Goal: Information Seeking & Learning: Learn about a topic

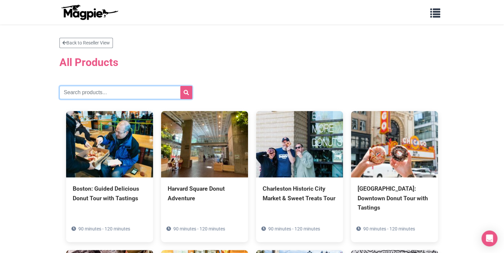
click at [116, 92] on input "text" at bounding box center [125, 92] width 133 height 13
type input "New York City, United States"
click at [184, 90] on icon "submit" at bounding box center [185, 92] width 5 height 5
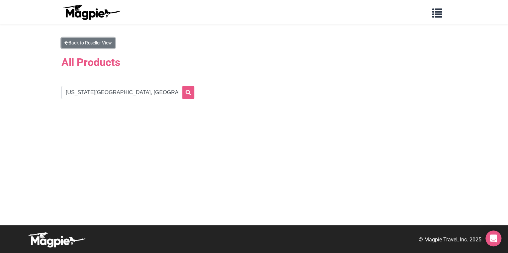
click at [94, 42] on link "Back to Reseller View" at bounding box center [87, 43] width 53 height 10
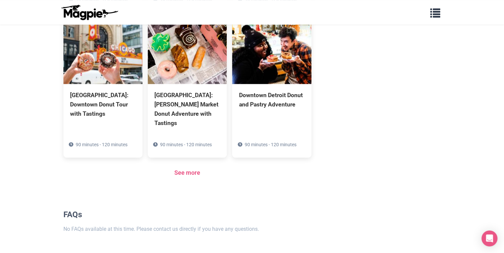
scroll to position [473, 0]
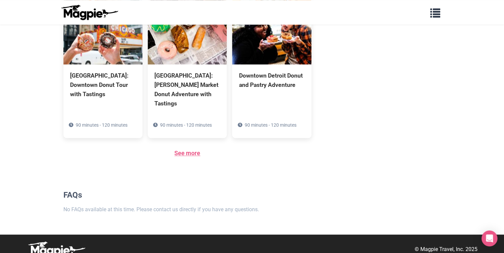
click at [185, 150] on link "See more" at bounding box center [187, 153] width 26 height 7
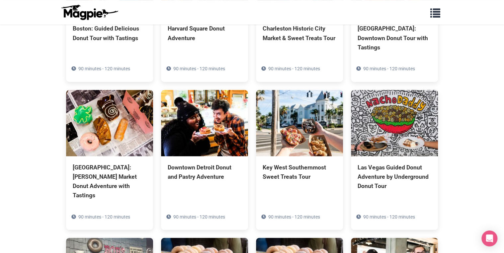
scroll to position [80, 0]
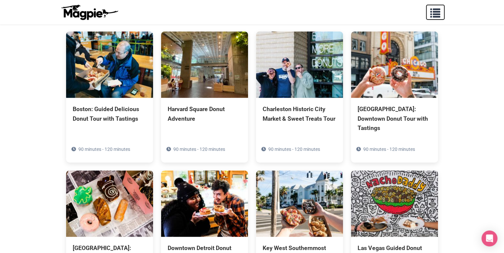
click at [440, 15] on span "button" at bounding box center [435, 12] width 10 height 10
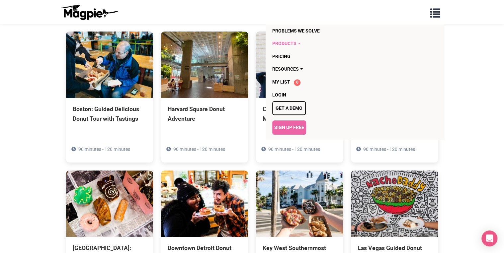
click at [295, 42] on link "Products" at bounding box center [316, 43] width 89 height 13
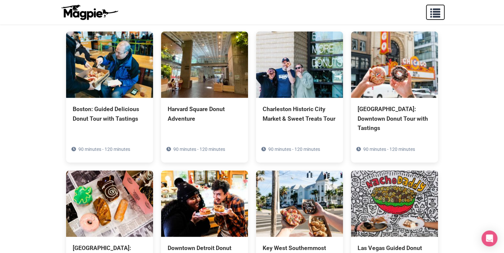
click at [439, 13] on span "button" at bounding box center [435, 12] width 10 height 10
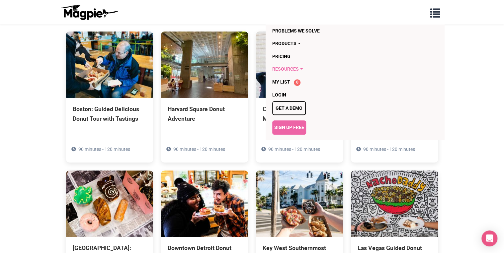
click at [293, 68] on link "Resources" at bounding box center [316, 69] width 89 height 13
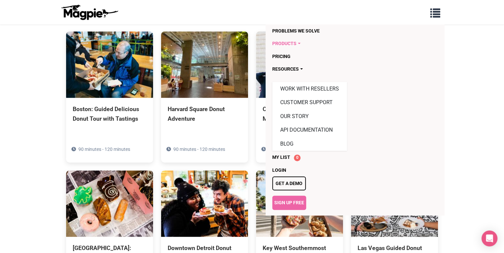
click at [289, 41] on link "Products" at bounding box center [316, 43] width 89 height 13
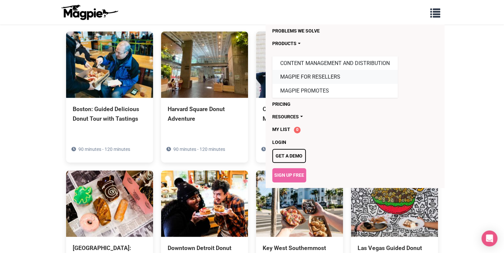
click at [297, 74] on link "Magpie for Resellers" at bounding box center [334, 77] width 125 height 14
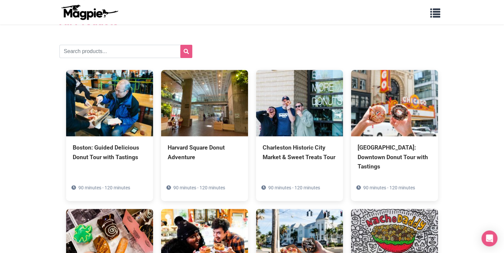
scroll to position [0, 0]
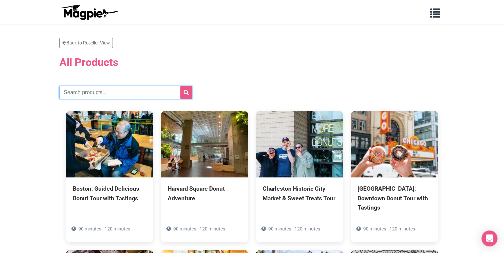
click at [113, 93] on input "text" at bounding box center [125, 92] width 133 height 13
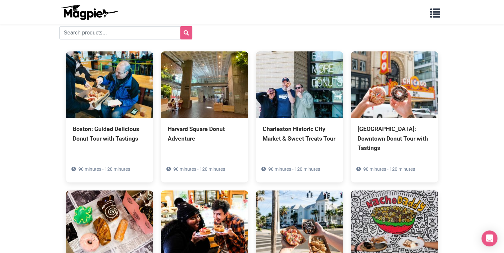
scroll to position [80, 0]
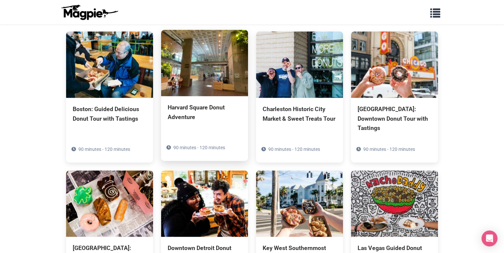
click at [177, 106] on div "Harvard Square Donut Adventure" at bounding box center [205, 112] width 74 height 19
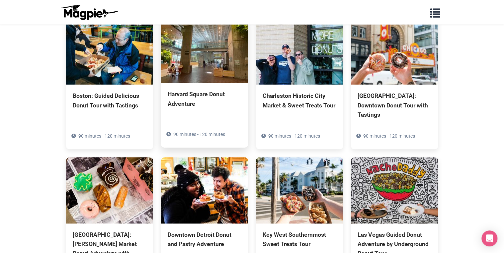
scroll to position [106, 0]
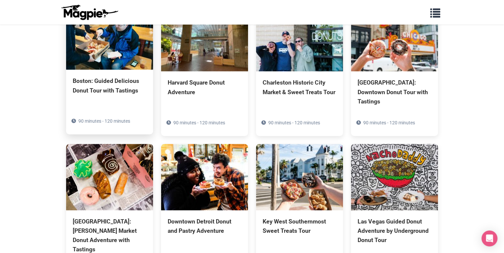
click at [115, 47] on img at bounding box center [109, 36] width 87 height 66
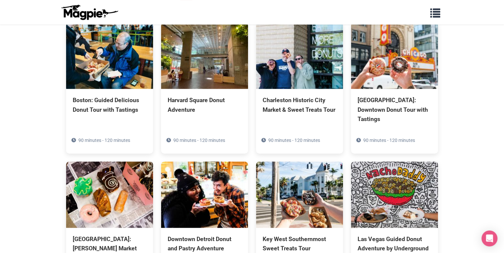
scroll to position [80, 0]
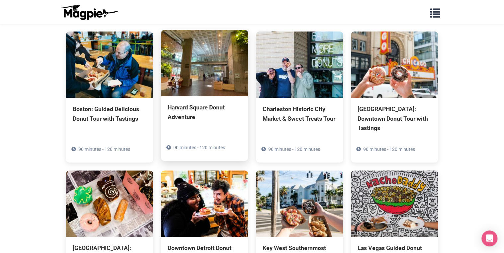
click at [196, 59] on img at bounding box center [204, 63] width 87 height 66
